Goal: Task Accomplishment & Management: Use online tool/utility

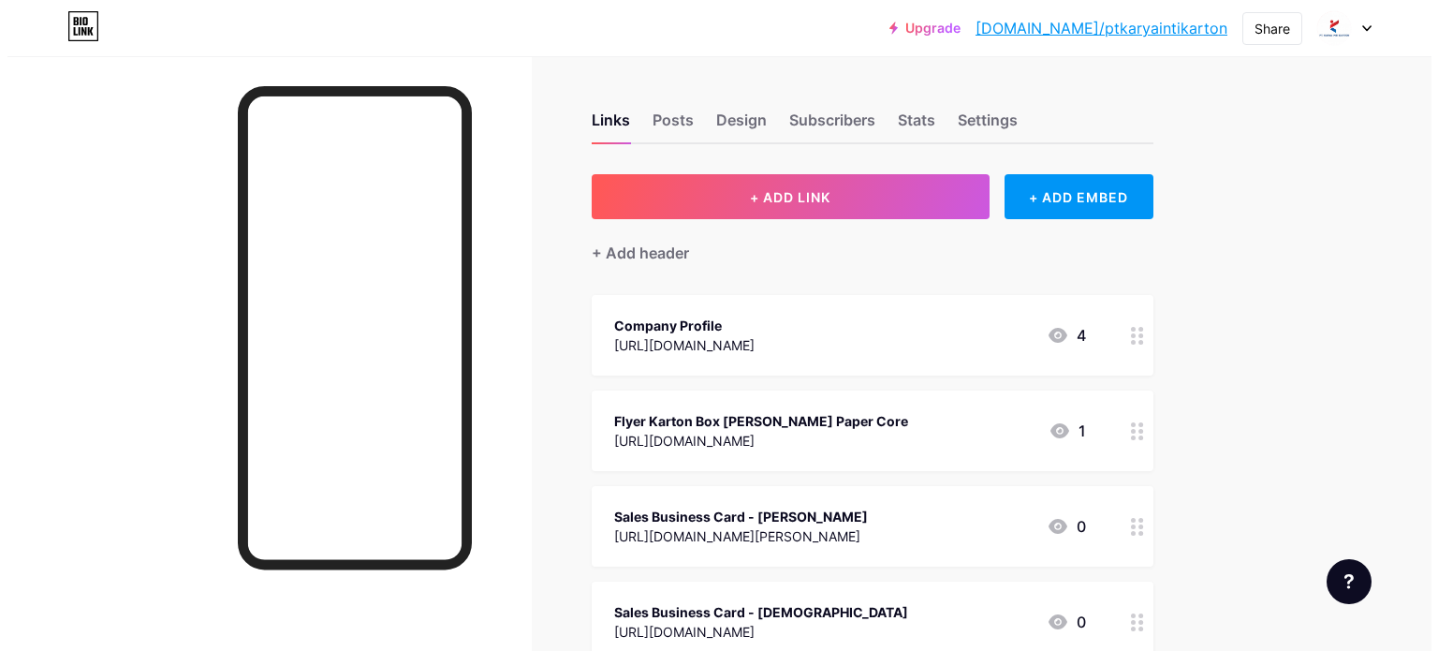
scroll to position [138, 0]
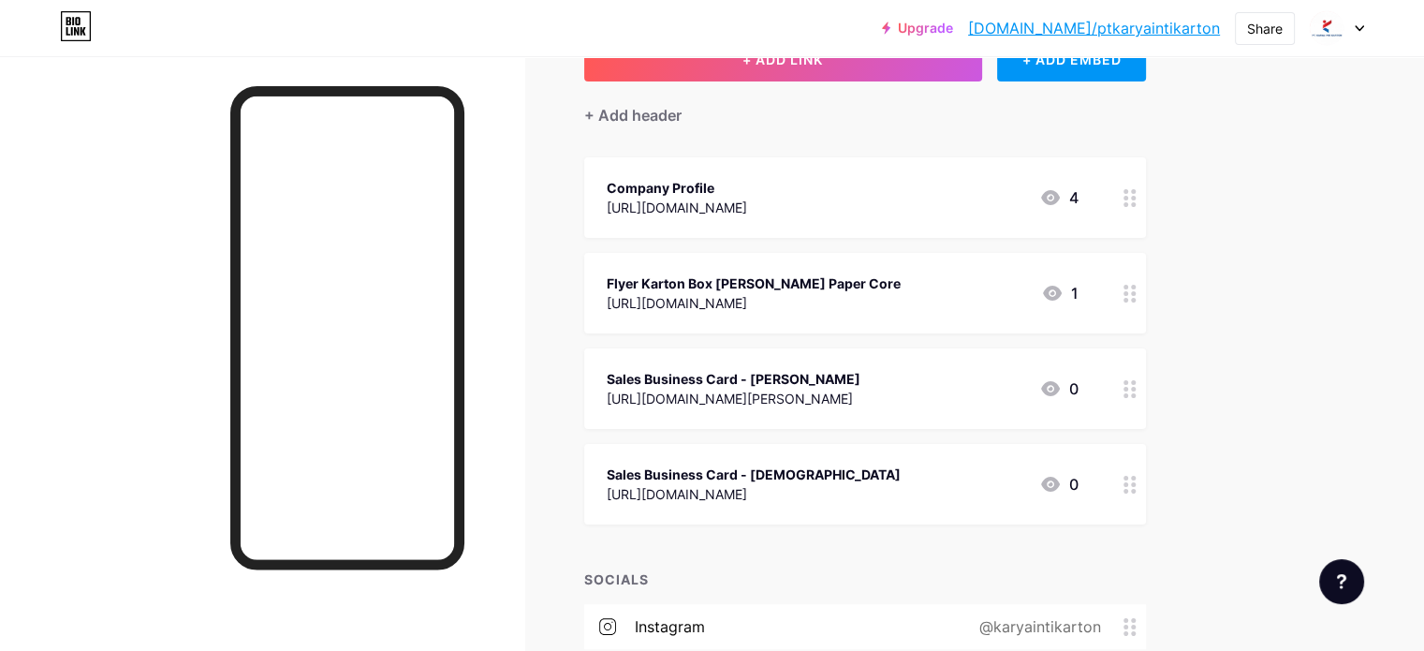
click at [898, 470] on div "Sales Business Card - [DEMOGRAPHIC_DATA]" at bounding box center [754, 474] width 294 height 20
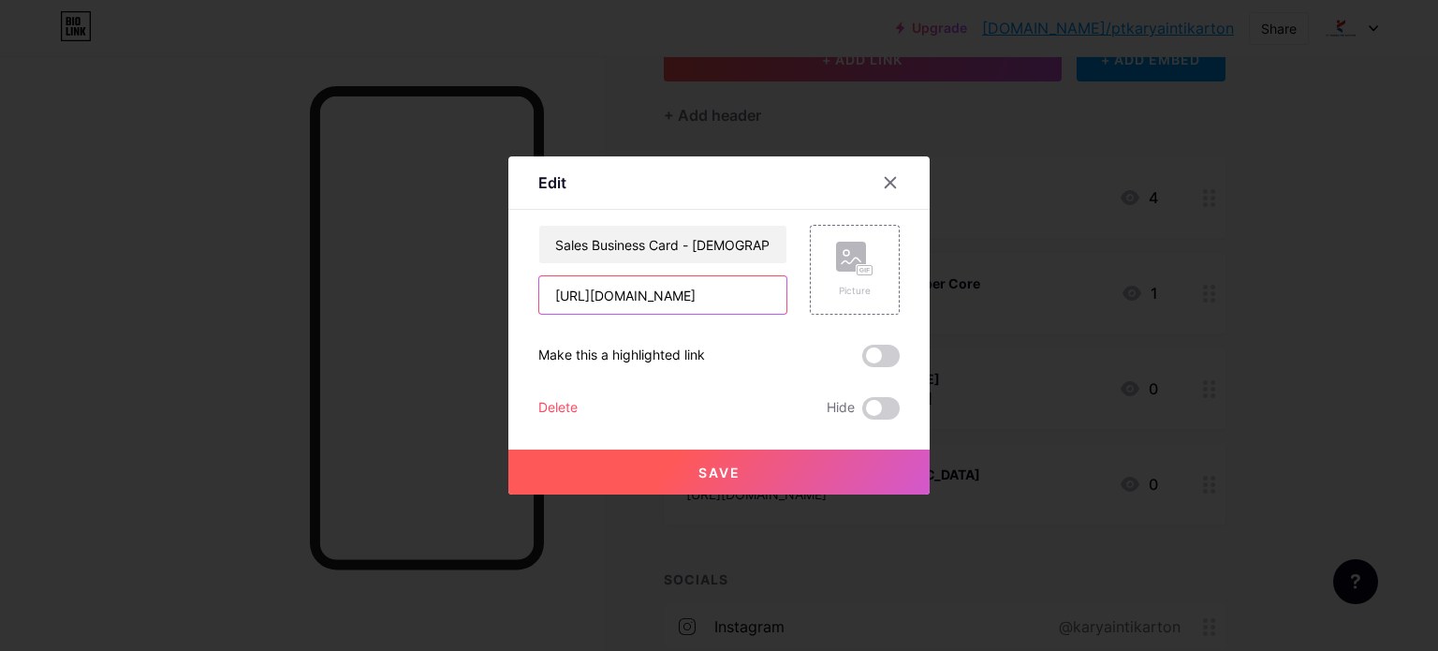
click at [718, 296] on input "[URL][DOMAIN_NAME]" at bounding box center [662, 294] width 247 height 37
paste input "[URL][DOMAIN_NAME]"
type input "[URL][DOMAIN_NAME]"
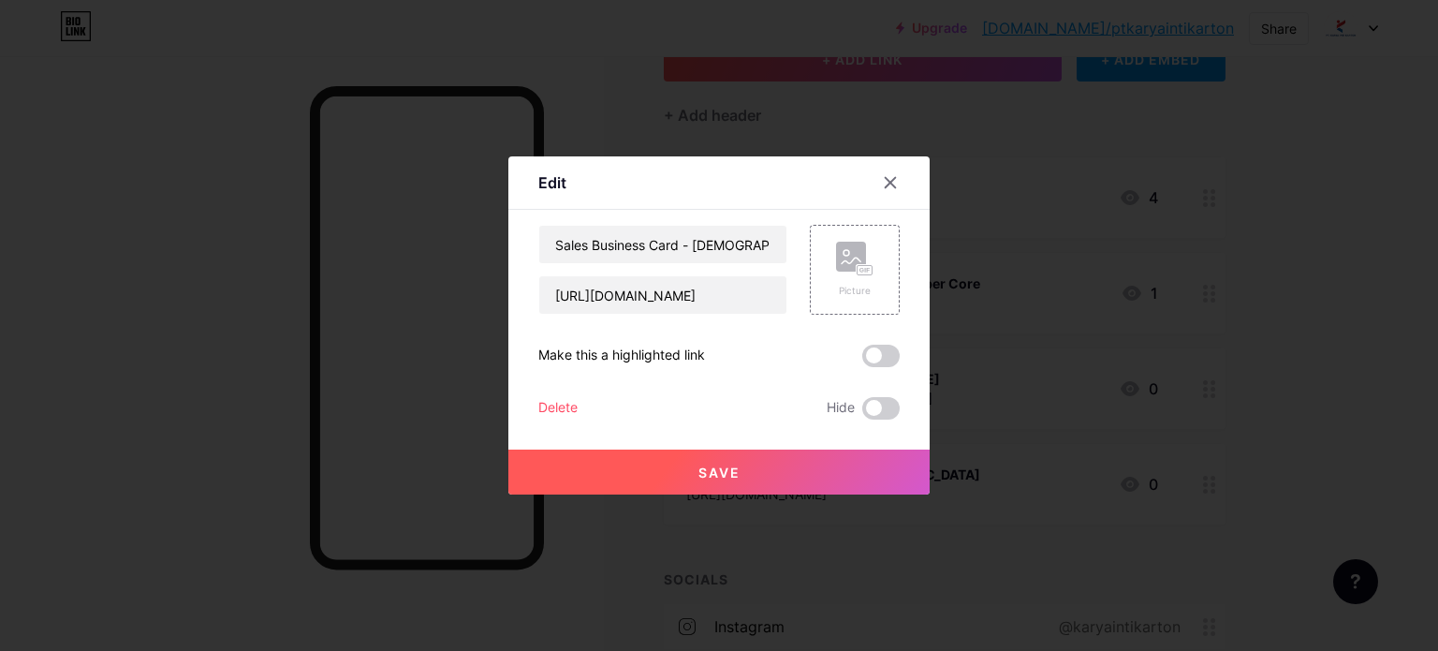
click at [709, 473] on span "Save" at bounding box center [719, 472] width 42 height 16
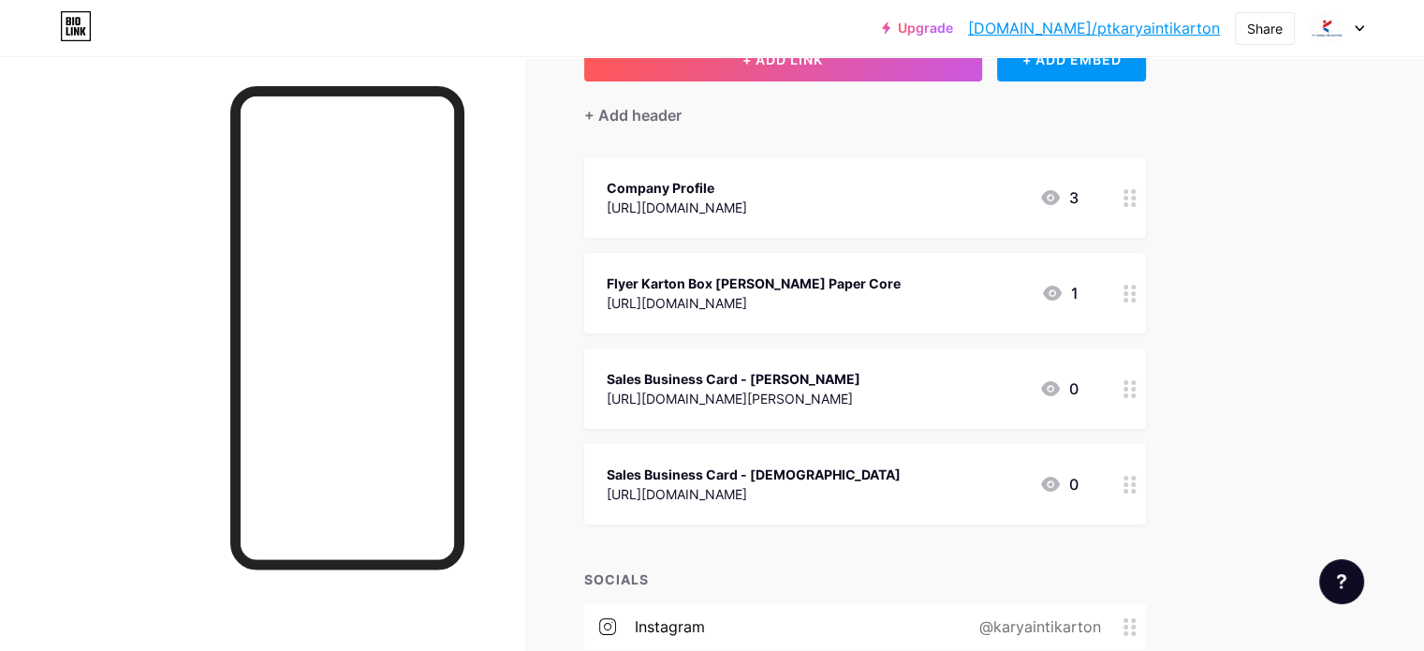
click at [786, 393] on div "[URL][DOMAIN_NAME][PERSON_NAME]" at bounding box center [734, 398] width 254 height 20
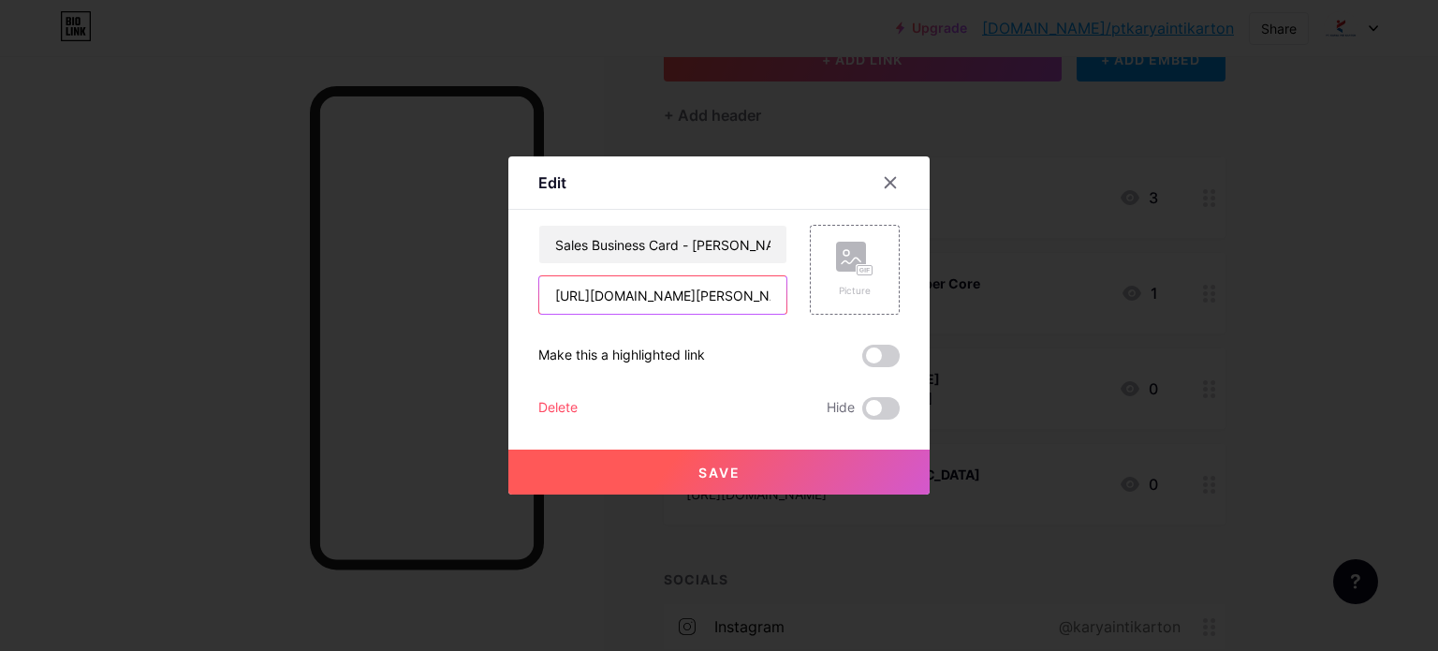
click at [741, 296] on input "[URL][DOMAIN_NAME][PERSON_NAME]" at bounding box center [662, 294] width 247 height 37
paste input "[URL][DOMAIN_NAME][PERSON_NAME]"
type input "[URL][DOMAIN_NAME][PERSON_NAME]"
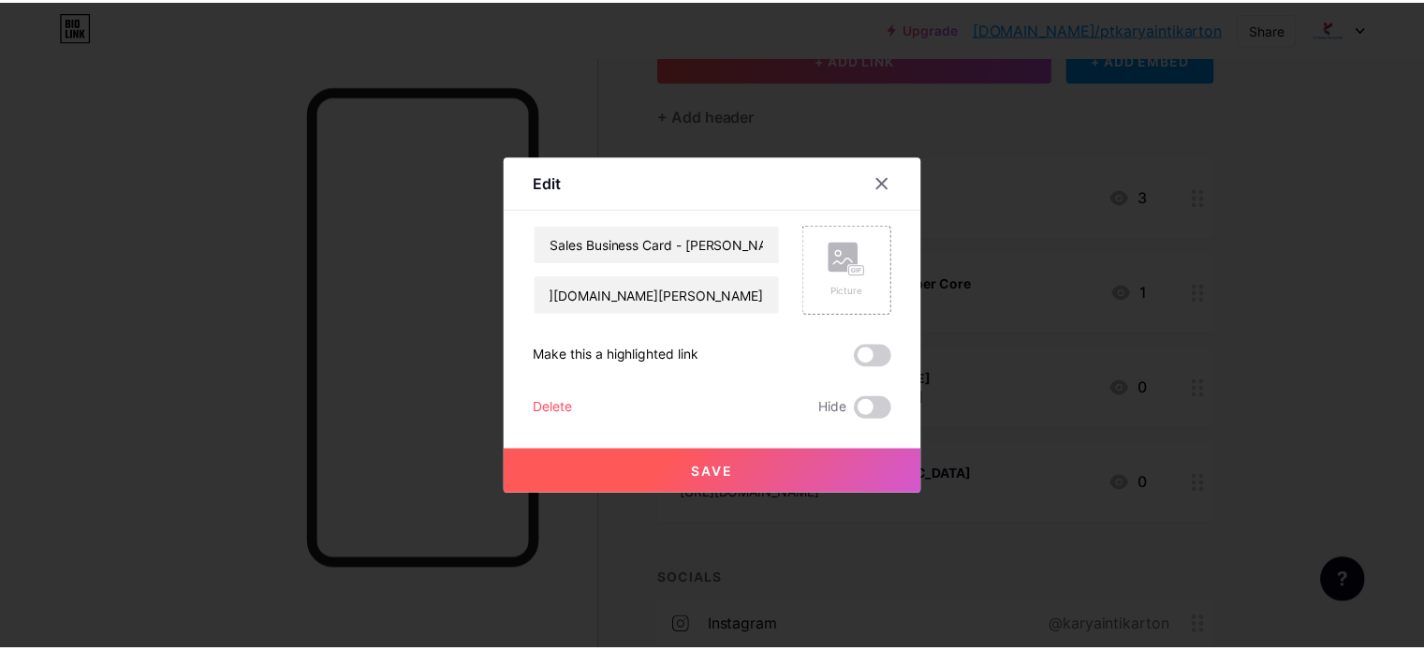
scroll to position [0, 0]
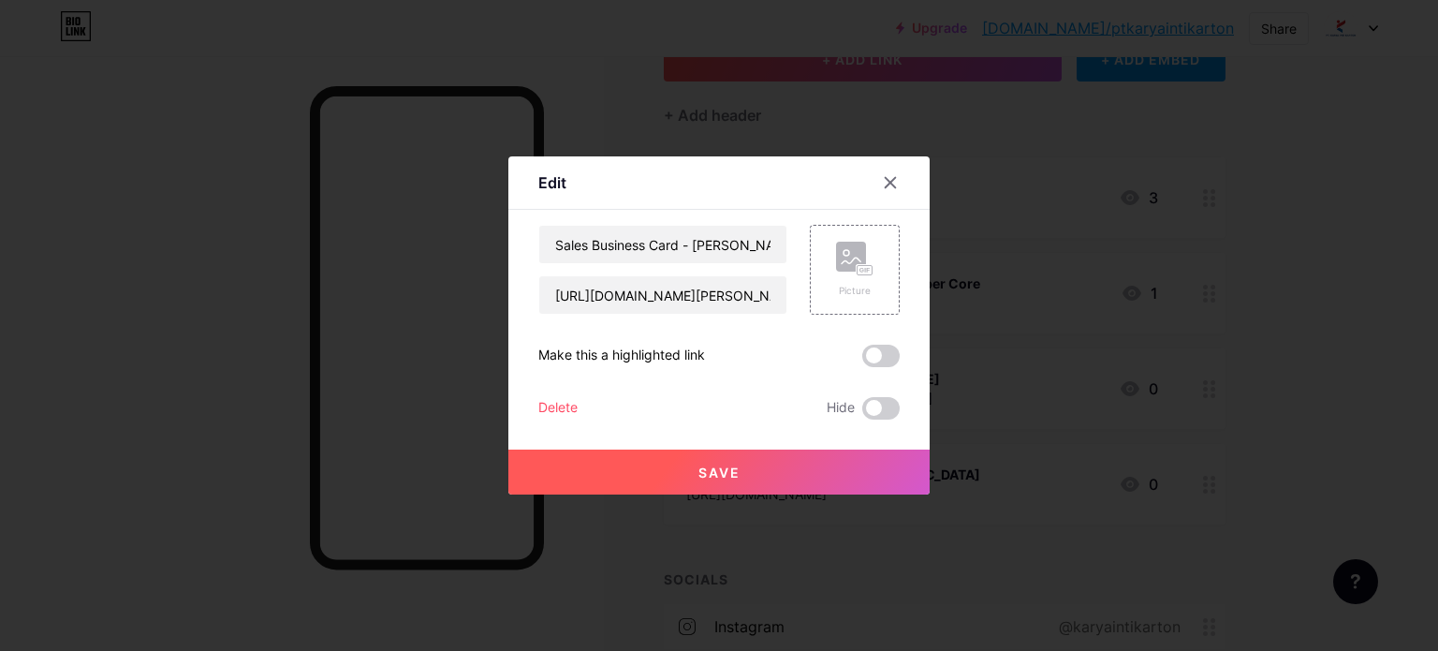
click at [751, 469] on button "Save" at bounding box center [718, 471] width 421 height 45
